Goal: Transaction & Acquisition: Download file/media

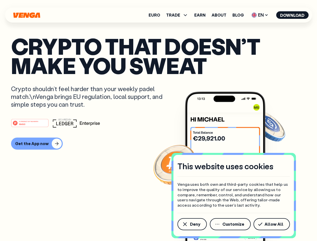
click at [158, 120] on div "#1 PRODUCT OF THE MONTH Web3" at bounding box center [158, 122] width 295 height 9
click at [192, 224] on span "Deny" at bounding box center [195, 224] width 10 height 4
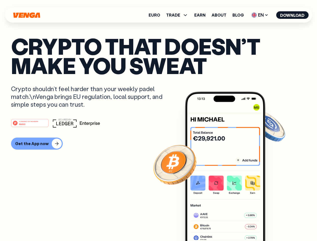
click at [231, 224] on img at bounding box center [225, 176] width 80 height 168
click at [273, 224] on article "Crypto that doesn’t make you sweat Crypto shouldn’t feel harder than your weekl…" at bounding box center [158, 130] width 295 height 188
click at [179, 15] on span "TRADE" at bounding box center [173, 15] width 14 height 4
click at [260, 15] on span "EN" at bounding box center [260, 15] width 20 height 8
click at [292, 15] on button "Download" at bounding box center [292, 15] width 32 height 8
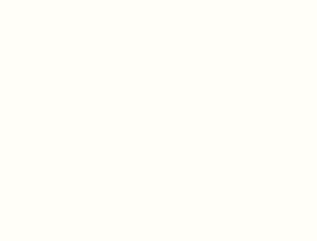
click at [36, 0] on html "This website uses cookies Venga uses both own and third-party cookies that help…" at bounding box center [158, 0] width 317 height 0
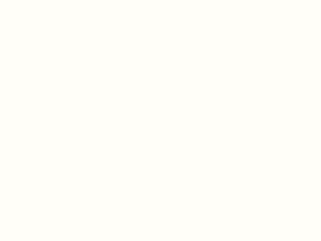
click at [31, 0] on html "This website uses cookies Venga uses both own and third-party cookies that help…" at bounding box center [160, 0] width 321 height 0
